Goal: Book appointment/travel/reservation

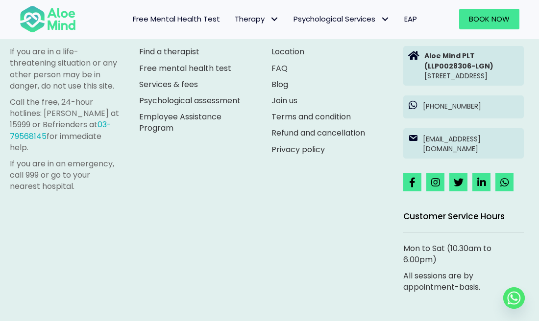
scroll to position [1248, 0]
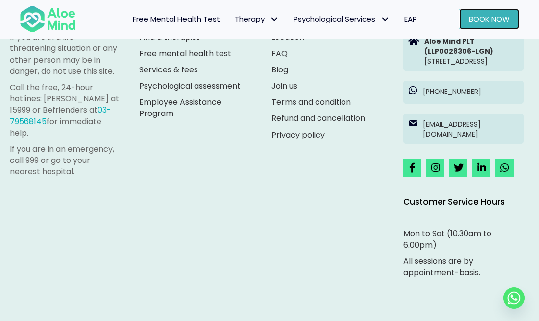
click at [495, 17] on span "Book Now" at bounding box center [489, 19] width 41 height 10
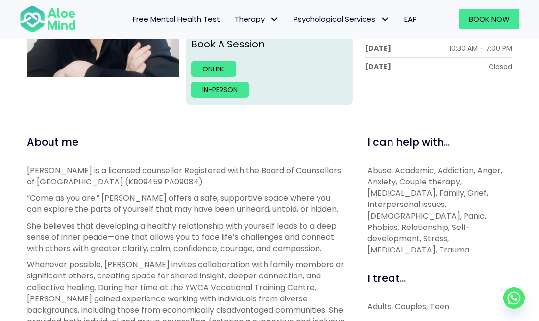
scroll to position [100, 0]
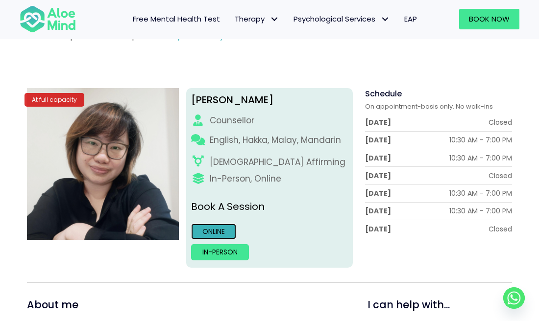
click at [207, 230] on link "Online" at bounding box center [213, 232] width 45 height 16
click at [230, 252] on link "In-person" at bounding box center [220, 253] width 58 height 16
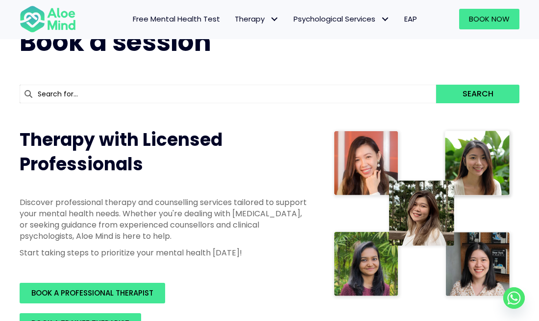
scroll to position [271, 0]
